Goal: Navigation & Orientation: Understand site structure

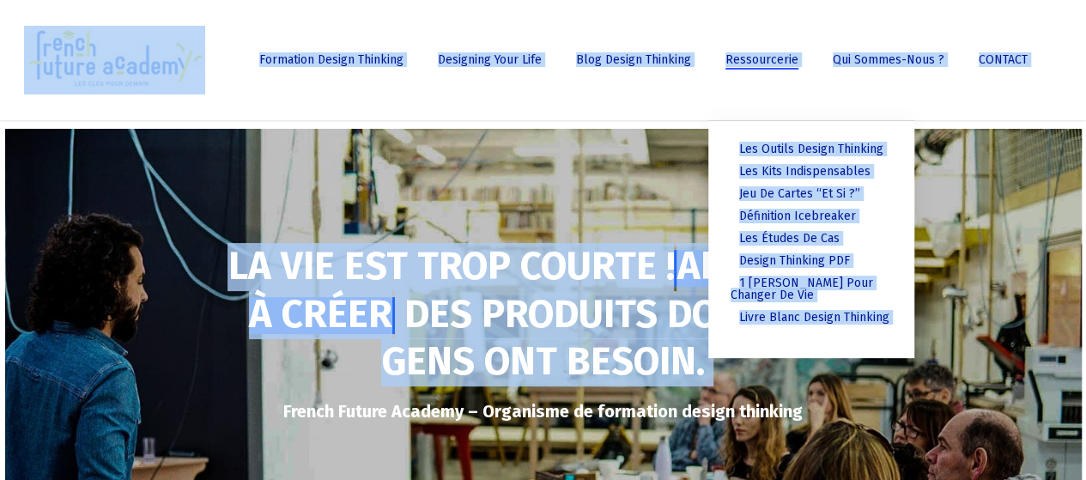
drag, startPoint x: 711, startPoint y: 288, endPoint x: 898, endPoint y: -87, distance: 418.4
